Goal: Task Accomplishment & Management: Manage account settings

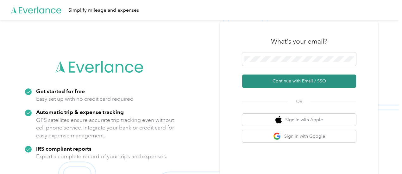
click at [296, 81] on button "Continue with Email / SSO" at bounding box center [299, 81] width 114 height 13
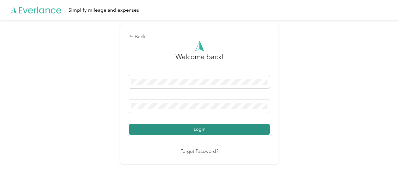
click at [197, 131] on button "Login" at bounding box center [199, 129] width 140 height 11
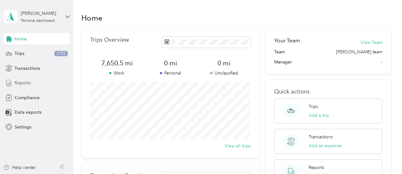
click at [20, 83] on span "Reports" at bounding box center [23, 83] width 16 height 7
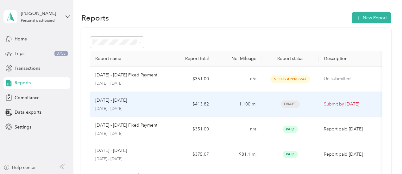
click at [130, 105] on div "[DATE] - [DATE] [DATE] - [DATE]" at bounding box center [128, 104] width 66 height 15
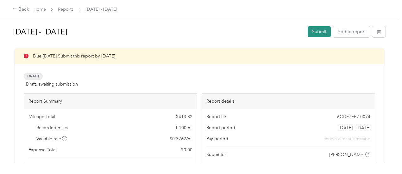
click at [316, 31] on button "Submit" at bounding box center [318, 31] width 23 height 11
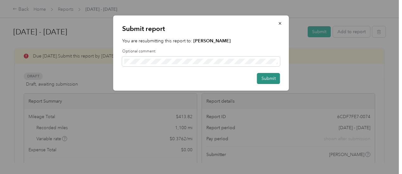
click at [271, 79] on button "Submit" at bounding box center [268, 78] width 23 height 11
